Goal: Transaction & Acquisition: Purchase product/service

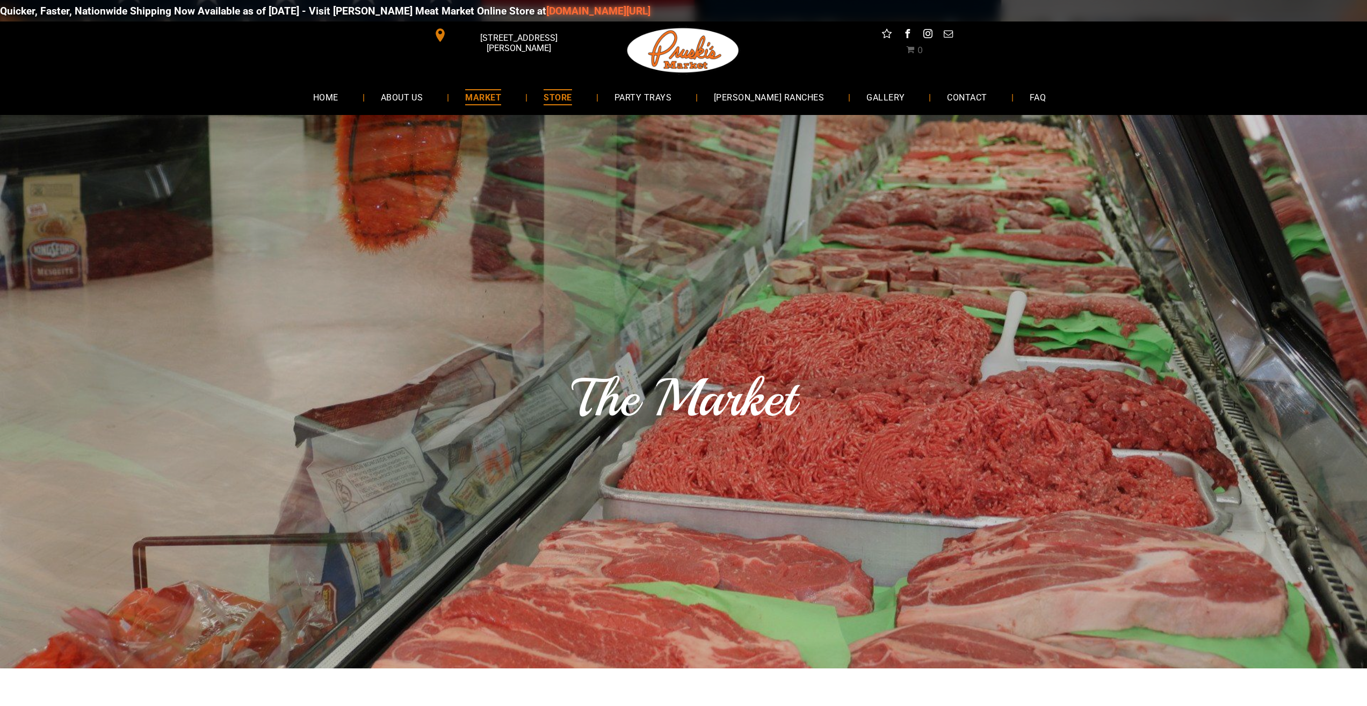
click at [588, 98] on link "STORE" at bounding box center [558, 97] width 60 height 28
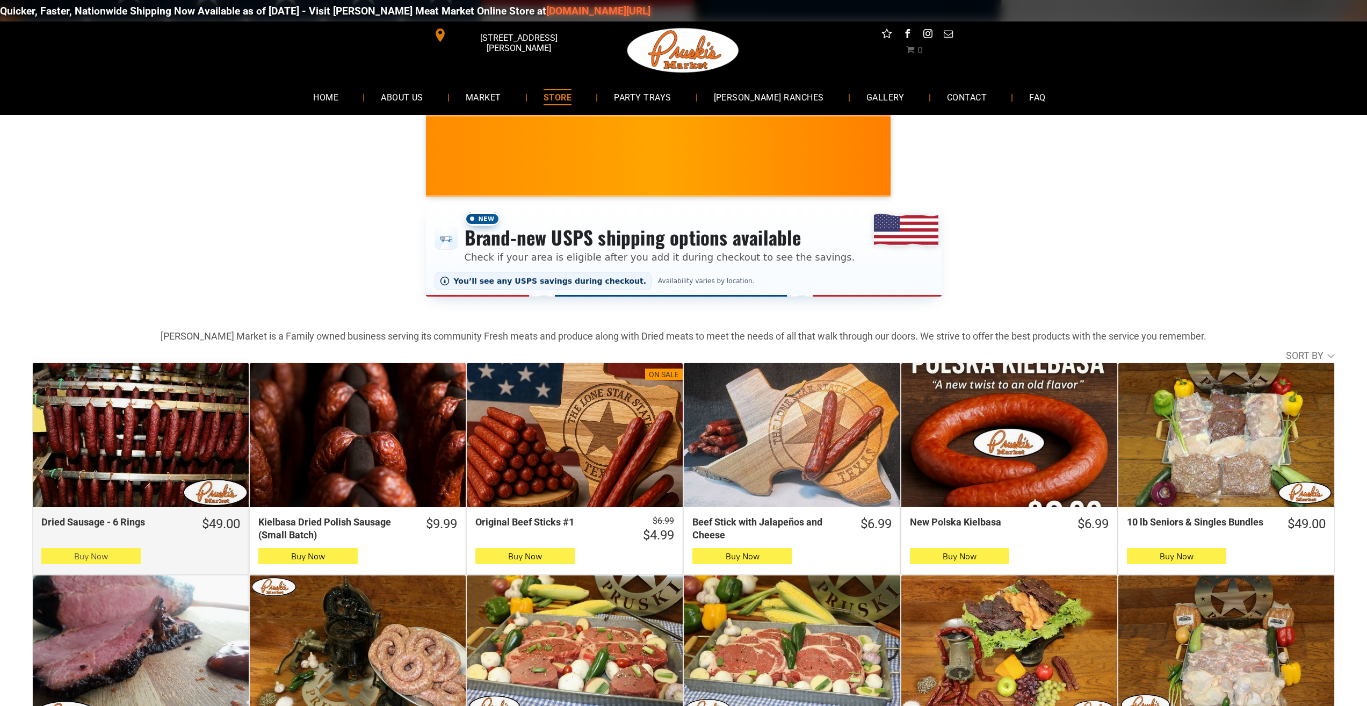
click at [64, 554] on button "Buy Now" at bounding box center [90, 556] width 99 height 16
click at [121, 560] on button "Buy Now" at bounding box center [90, 556] width 99 height 16
click at [105, 554] on span "Buy Now" at bounding box center [91, 556] width 34 height 10
